Goal: Task Accomplishment & Management: Manage account settings

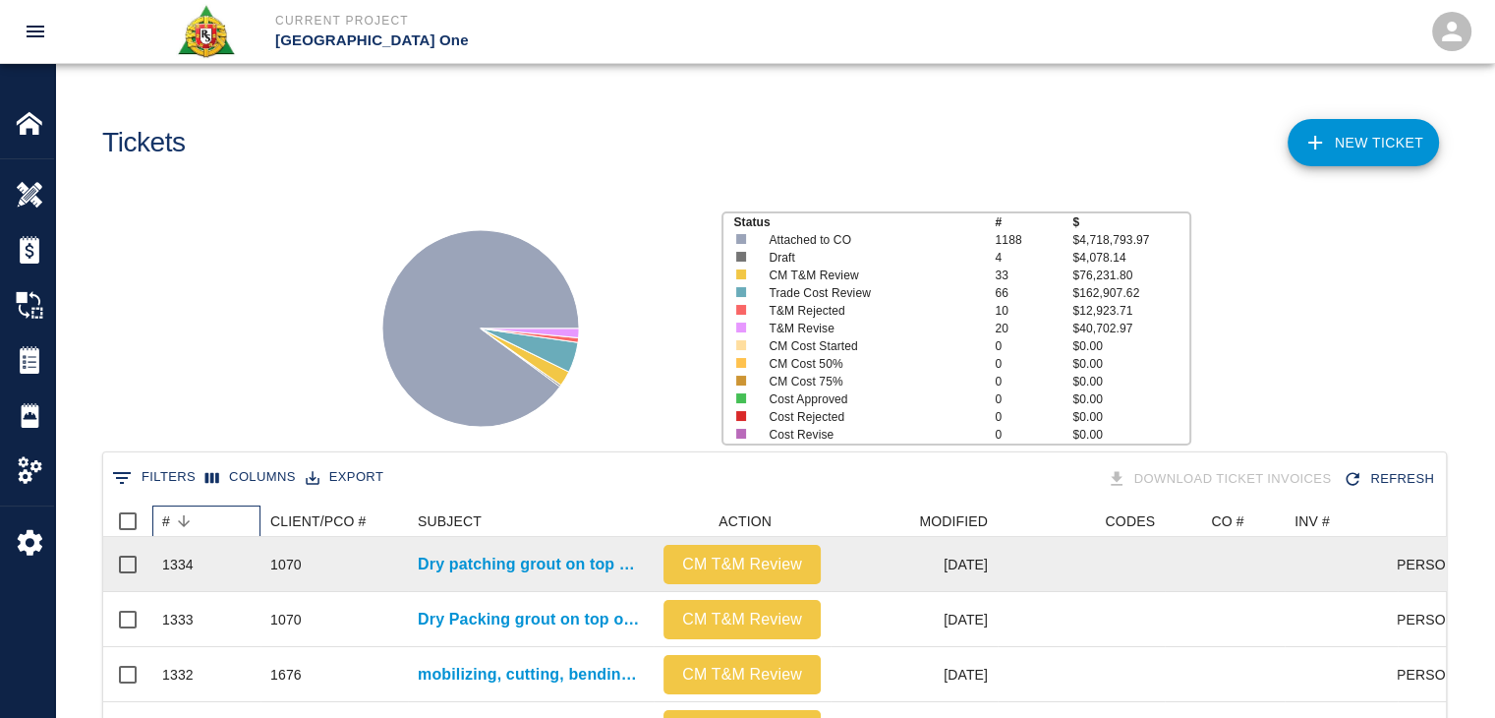
scroll to position [1133, 1328]
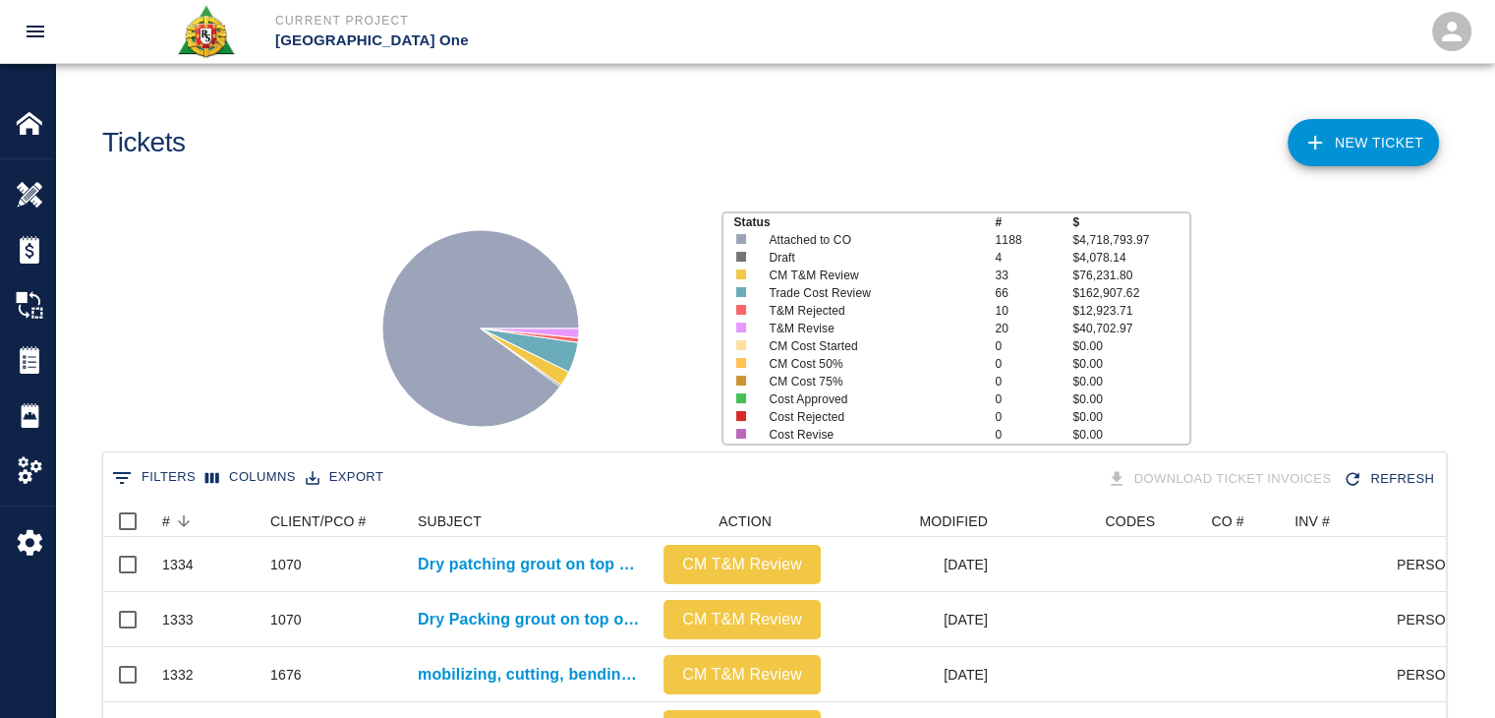
click at [484, 114] on div "Tickets" at bounding box center [427, 135] width 680 height 80
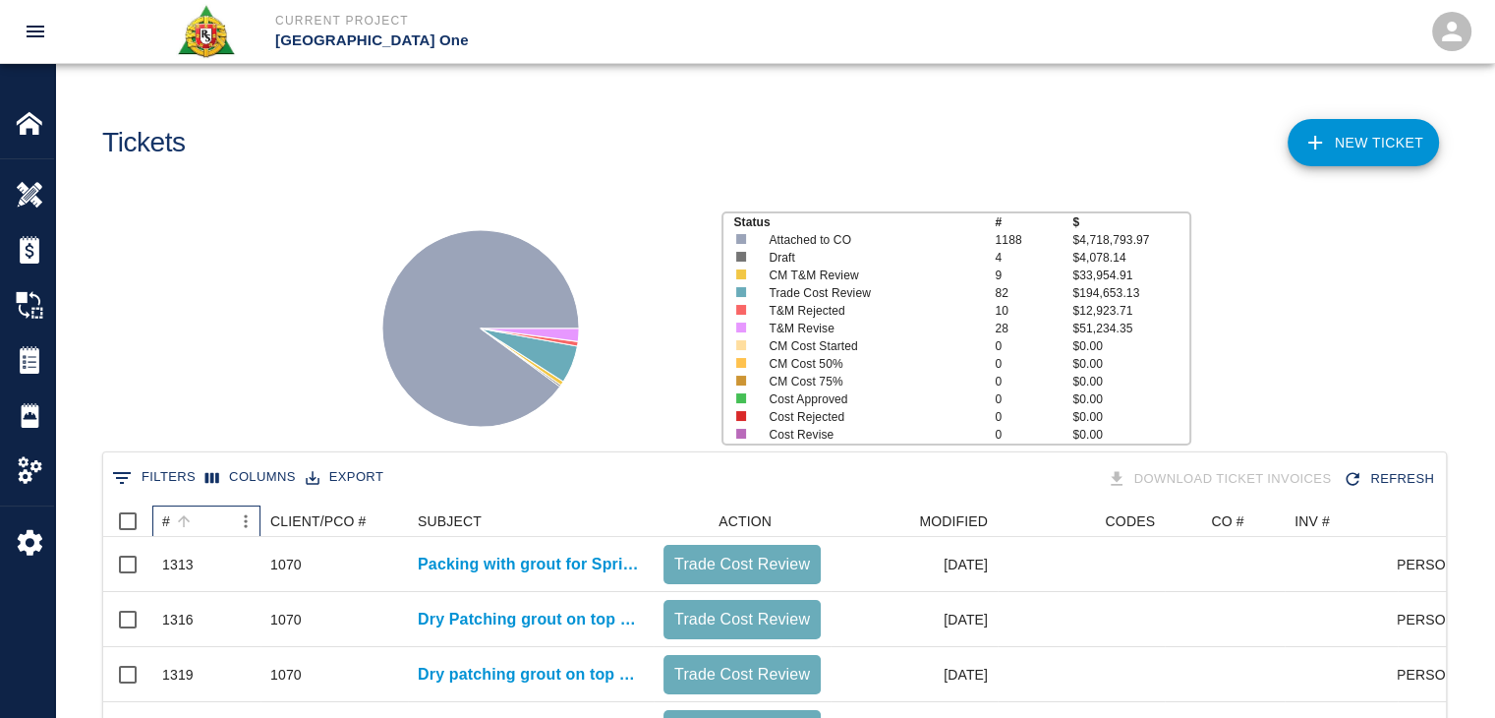
click at [204, 516] on div "#" at bounding box center [196, 520] width 69 height 31
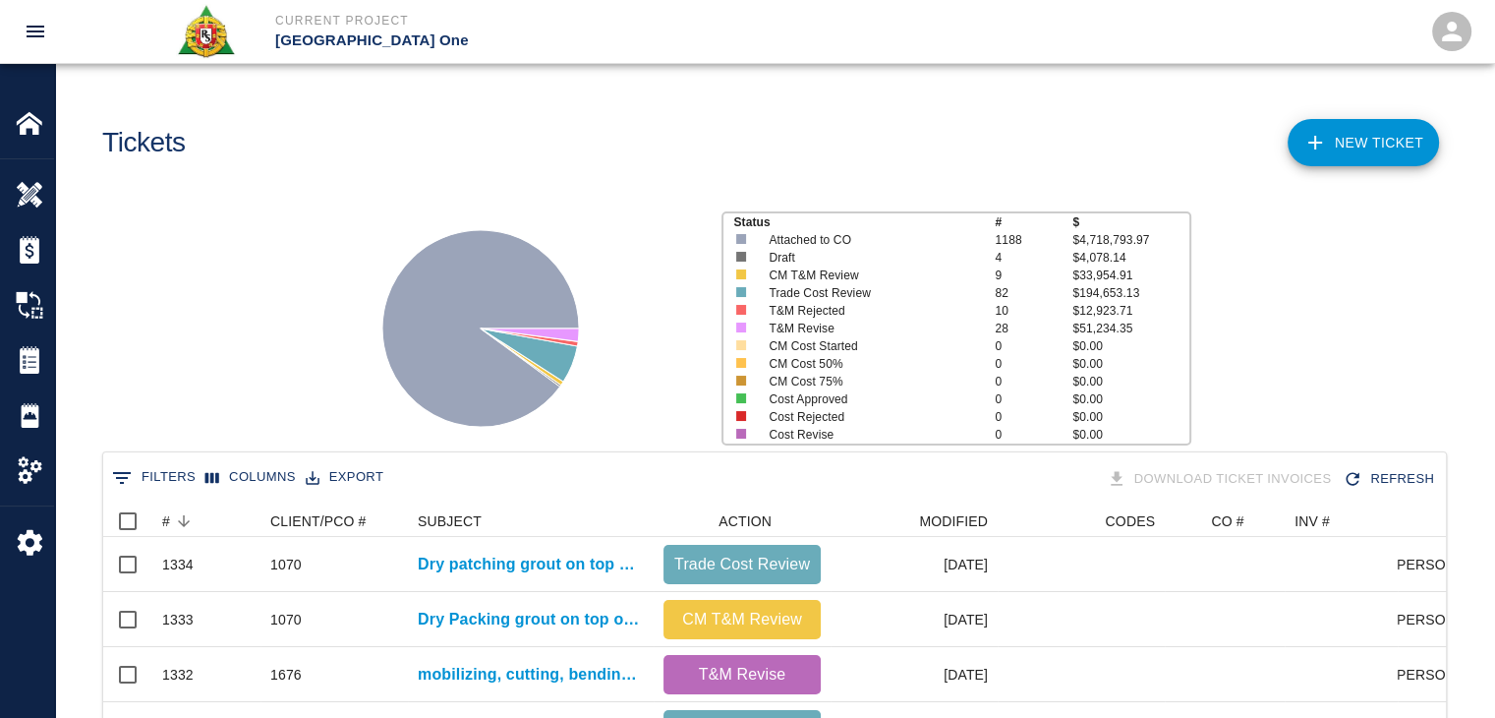
click at [344, 186] on main "Tickets NEW TICKET Status # $ Attached to CO 1188 $4,718,793.97 Draft 4 $4,078.…" at bounding box center [774, 359] width 1439 height 718
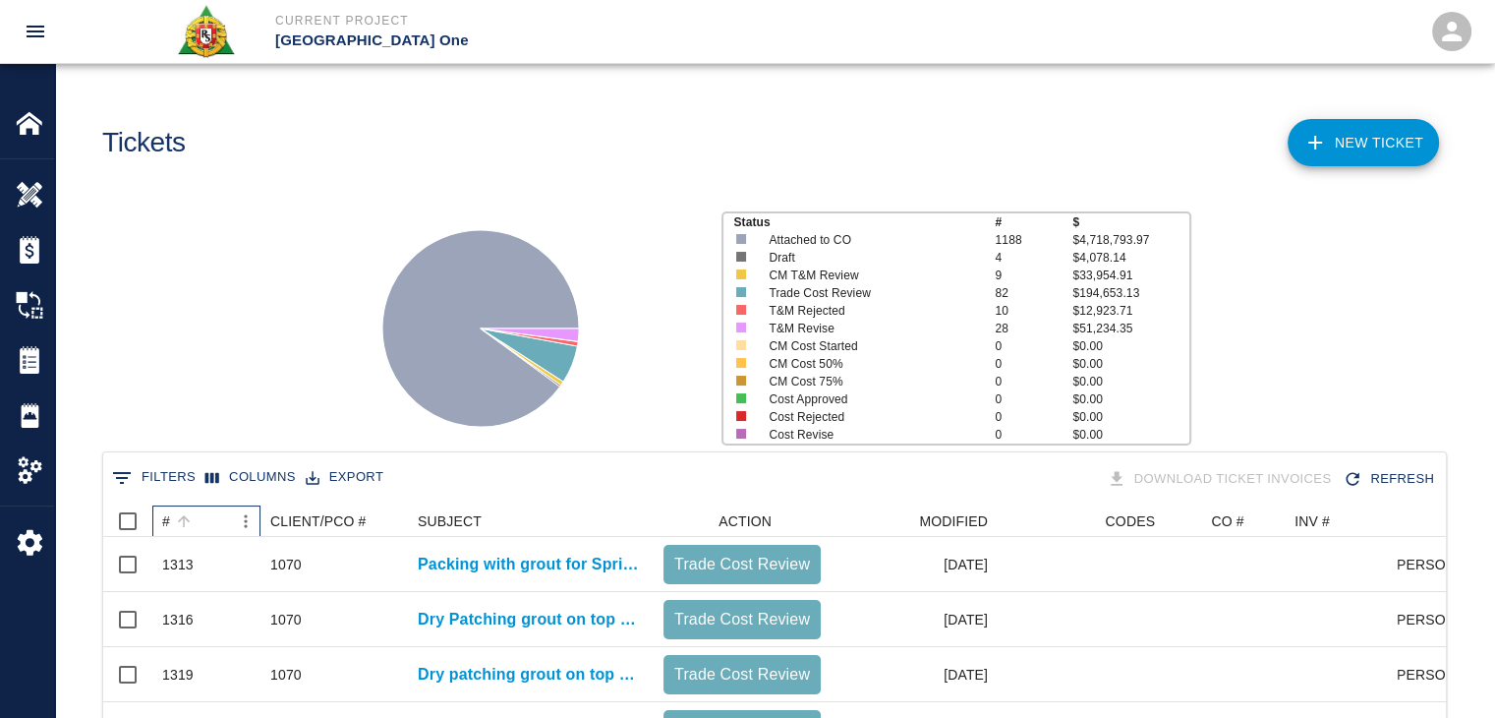
click at [197, 518] on div "#" at bounding box center [196, 520] width 69 height 31
click at [186, 515] on icon "Sort" at bounding box center [184, 521] width 18 height 18
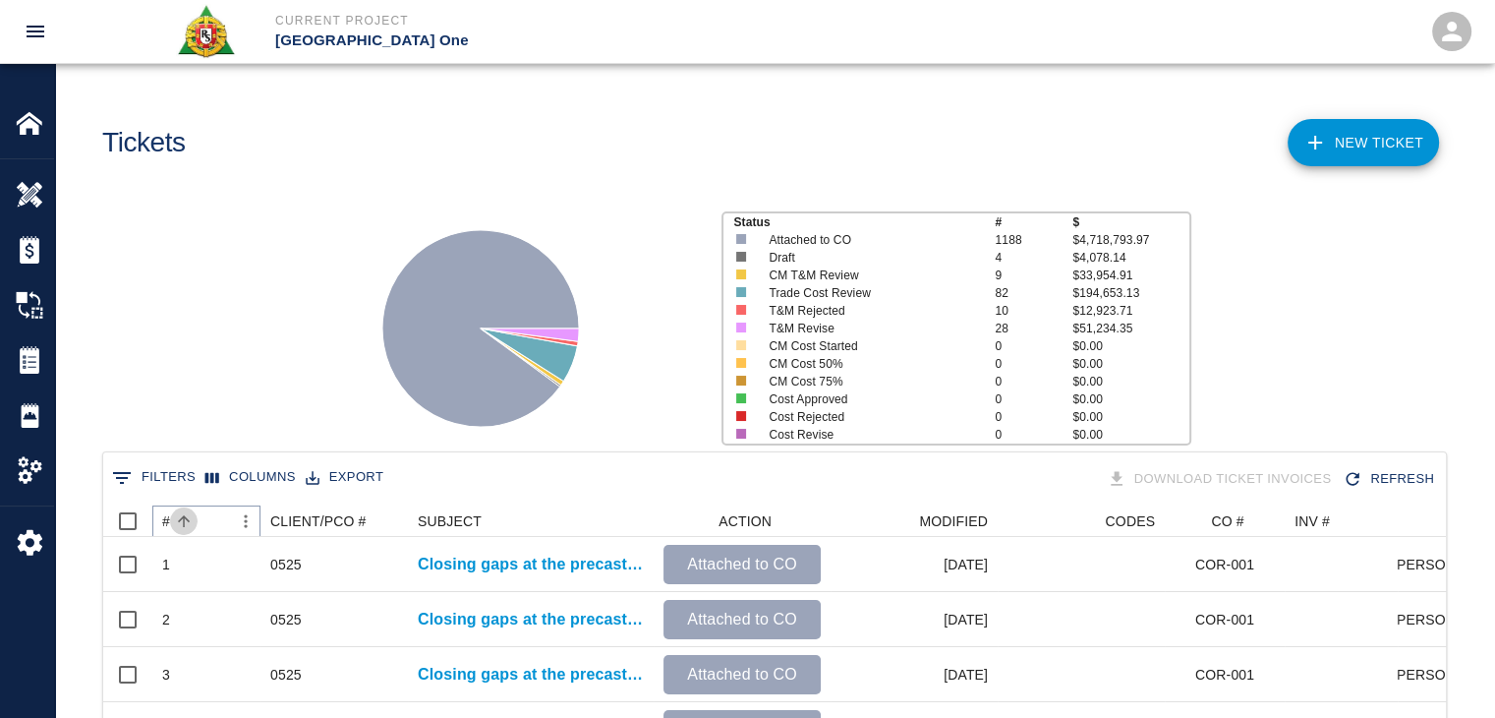
click at [186, 515] on icon "Sort" at bounding box center [184, 521] width 18 height 18
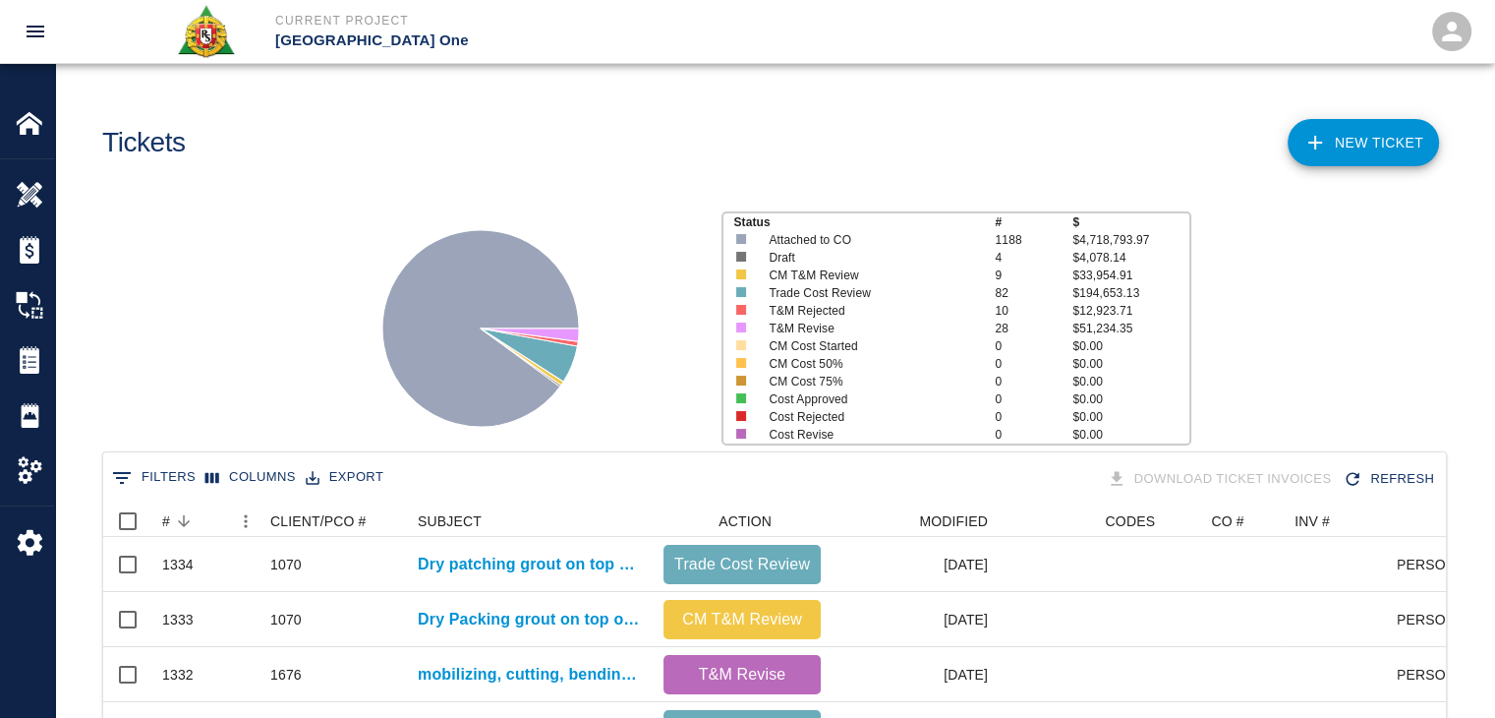
click at [196, 382] on div "Status # $ Attached to CO 1188 $4,718,793.97 Draft 4 $4,078.14 CM T&M Review 9 …" at bounding box center [766, 321] width 1455 height 262
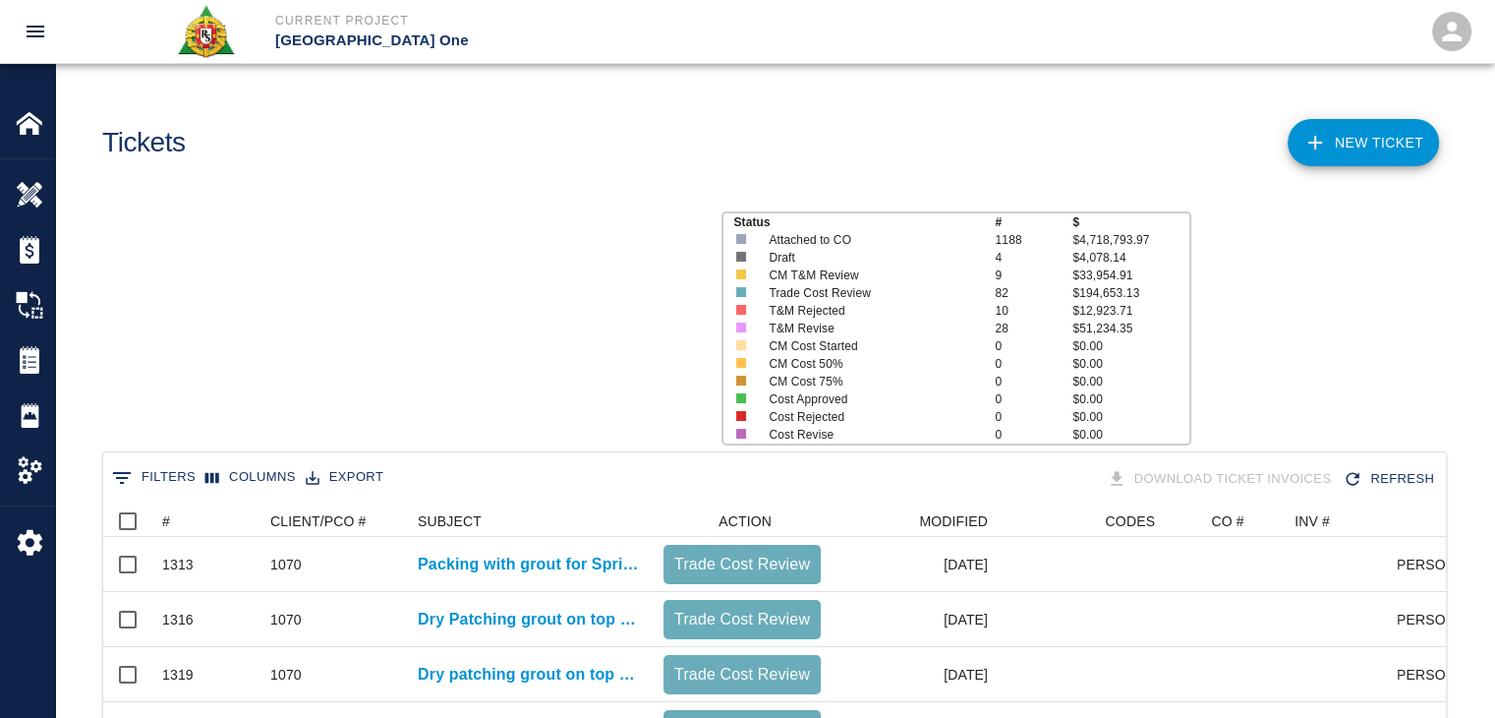
scroll to position [1133, 1328]
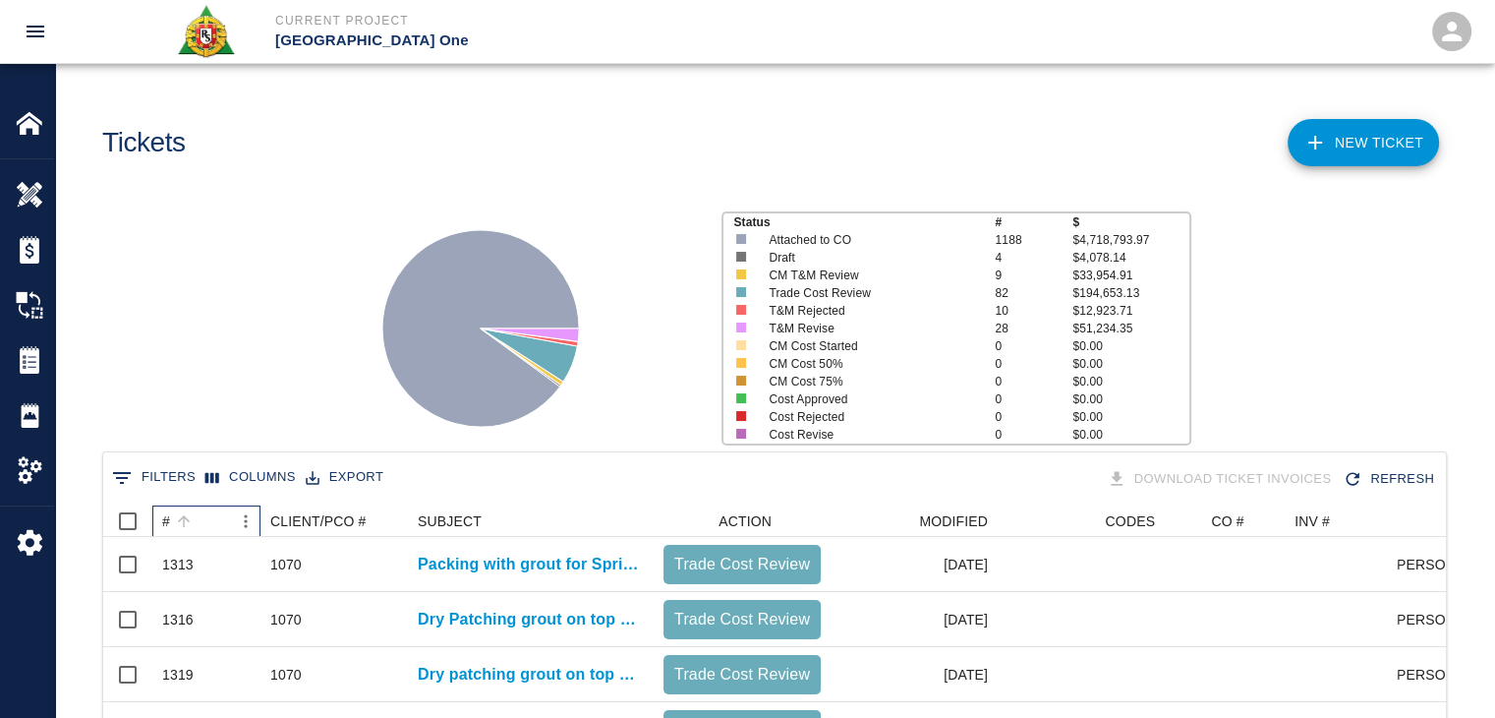
click at [199, 512] on div "#" at bounding box center [196, 520] width 69 height 31
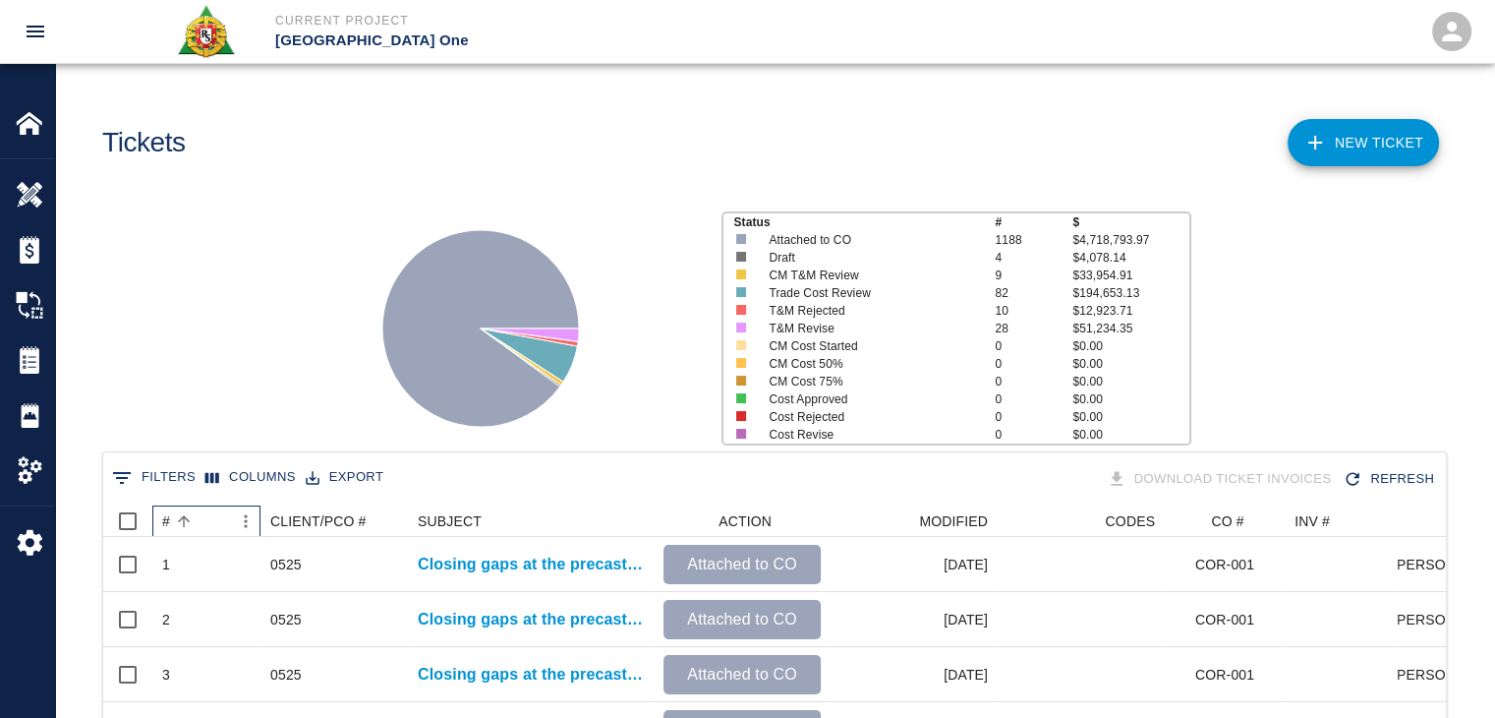
click at [199, 512] on div "#" at bounding box center [196, 520] width 69 height 31
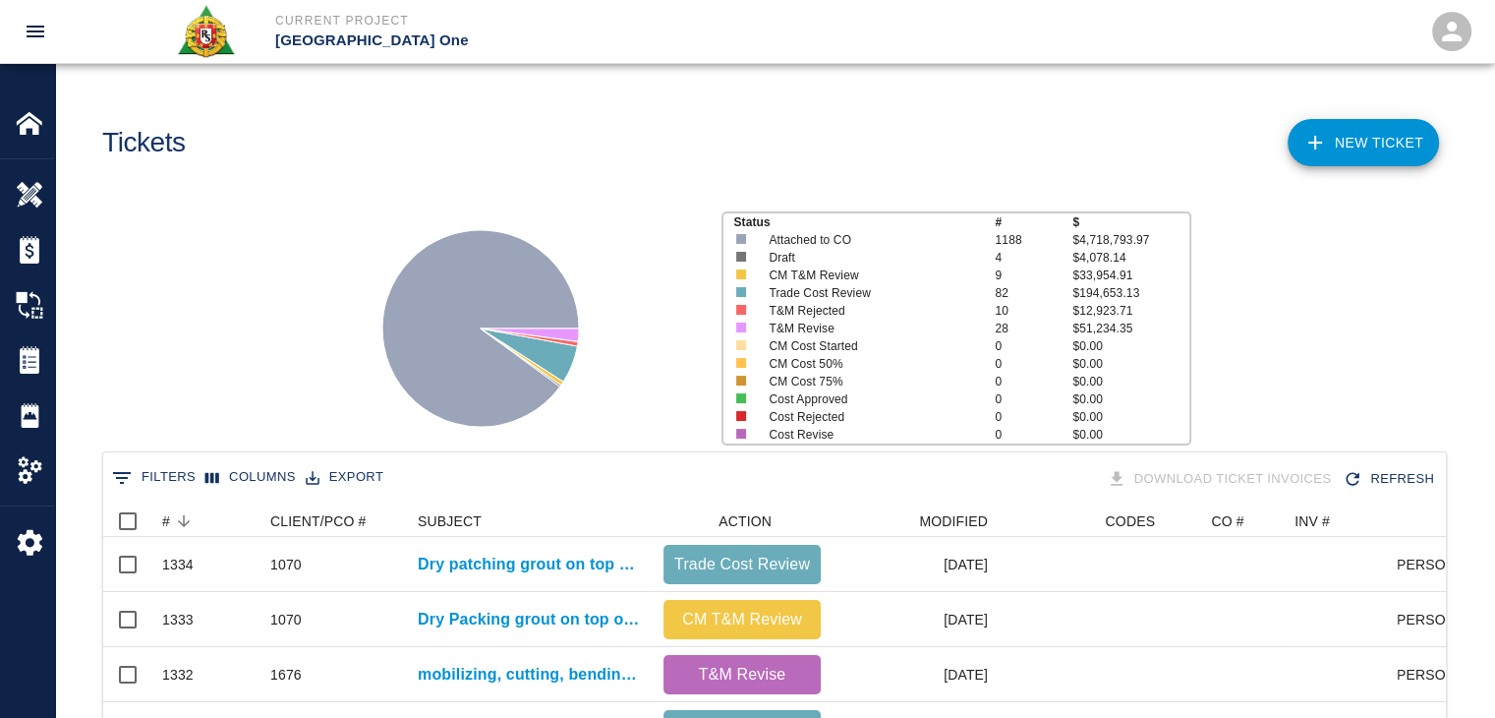
click at [170, 417] on div "Status # $ Attached to CO 1188 $4,718,793.97 Draft 4 $4,078.14 CM T&M Review 9 …" at bounding box center [766, 321] width 1455 height 262
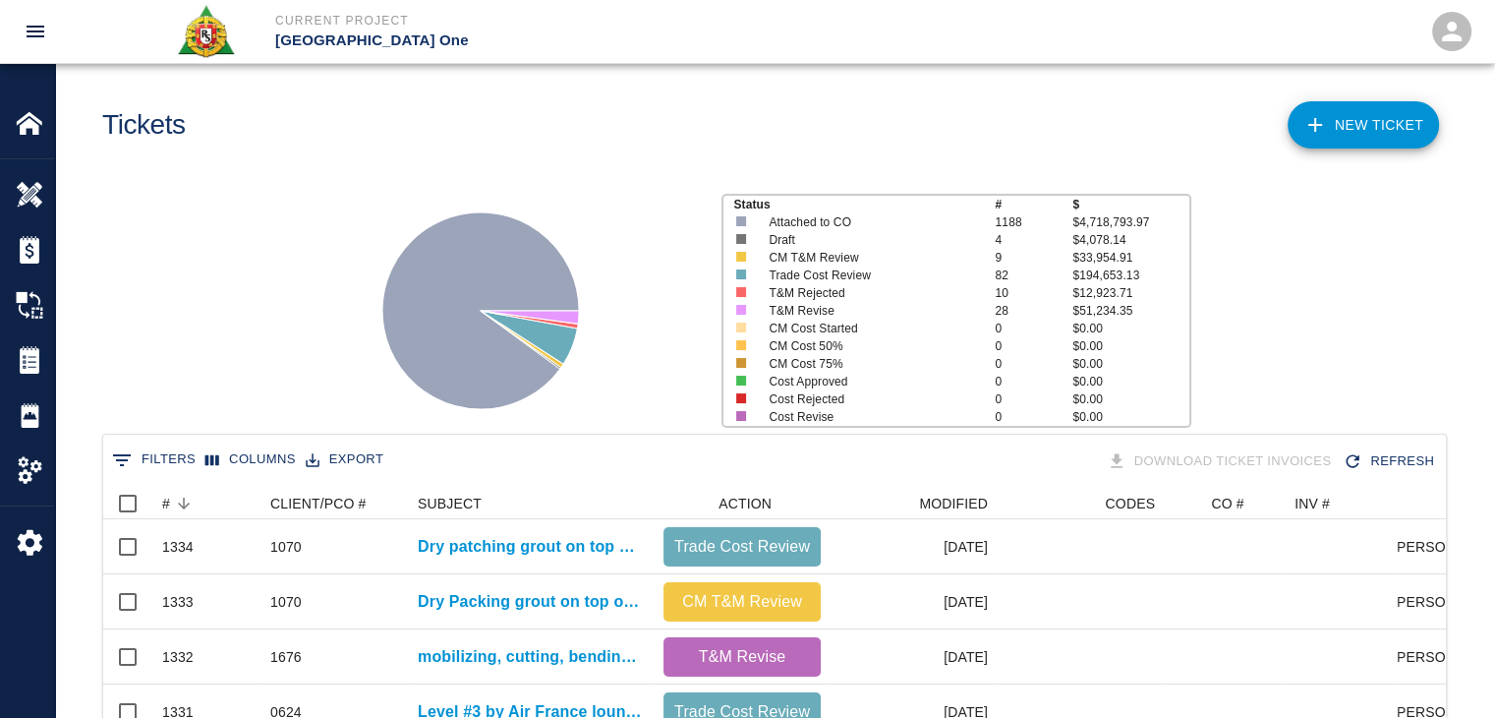
scroll to position [0, 0]
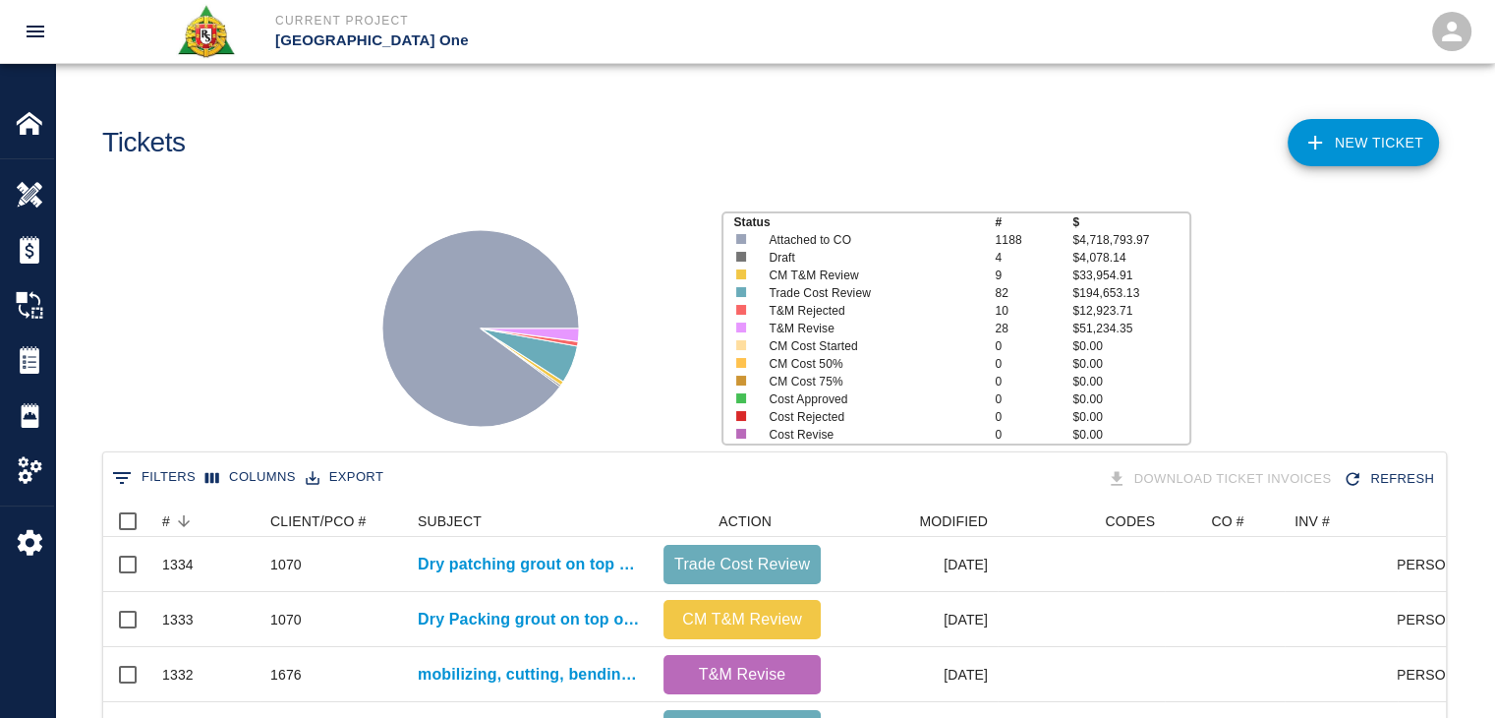
click at [242, 327] on div "Status # $ Attached to CO 1188 $4,718,793.97 Draft 4 $4,078.14 CM T&M Review 9 …" at bounding box center [766, 321] width 1455 height 262
